Goal: Task Accomplishment & Management: Manage account settings

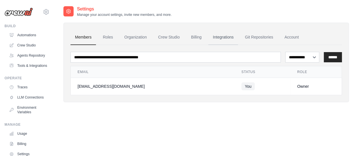
click at [227, 36] on link "Integrations" at bounding box center [223, 37] width 30 height 15
click at [191, 37] on link "Billing" at bounding box center [197, 37] width 20 height 15
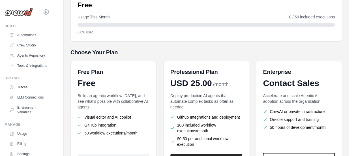
scroll to position [134, 0]
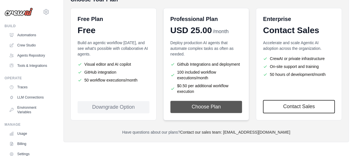
click at [216, 107] on button "Choose Plan" at bounding box center [206, 107] width 72 height 12
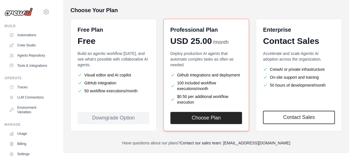
scroll to position [119, 0]
